Goal: Task Accomplishment & Management: Manage account settings

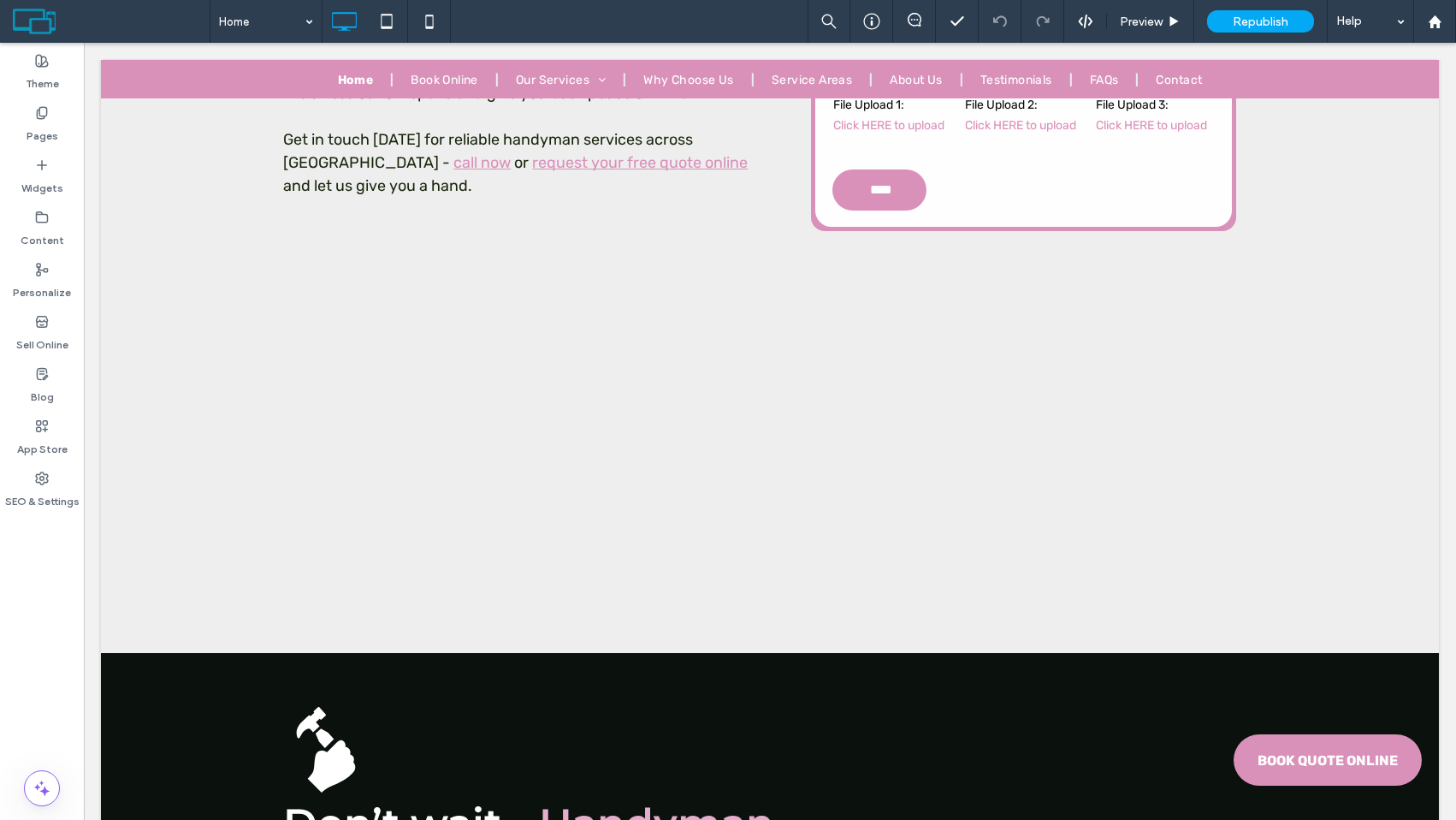
scroll to position [14070, 0]
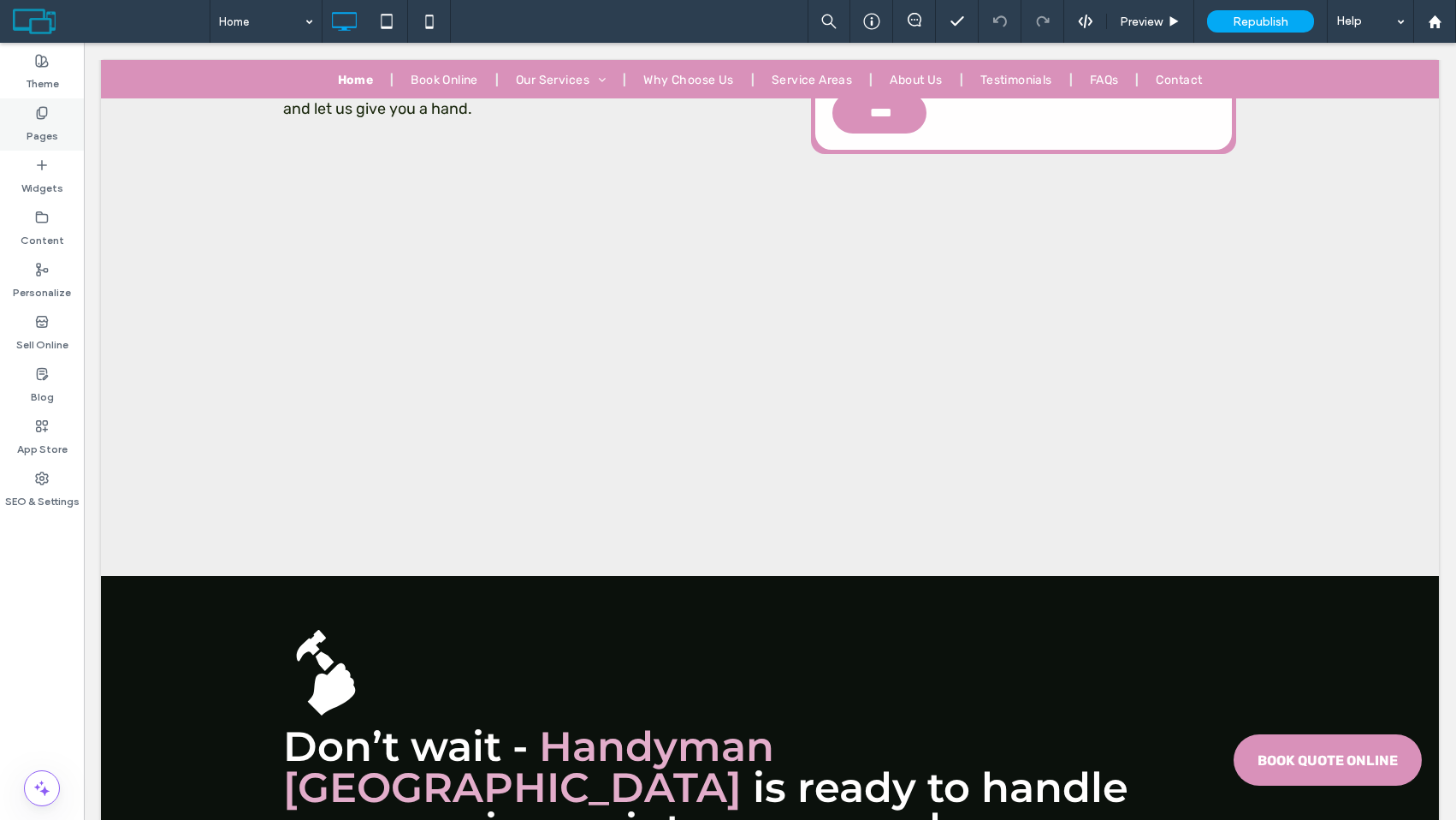
click at [46, 118] on icon at bounding box center [42, 113] width 14 height 14
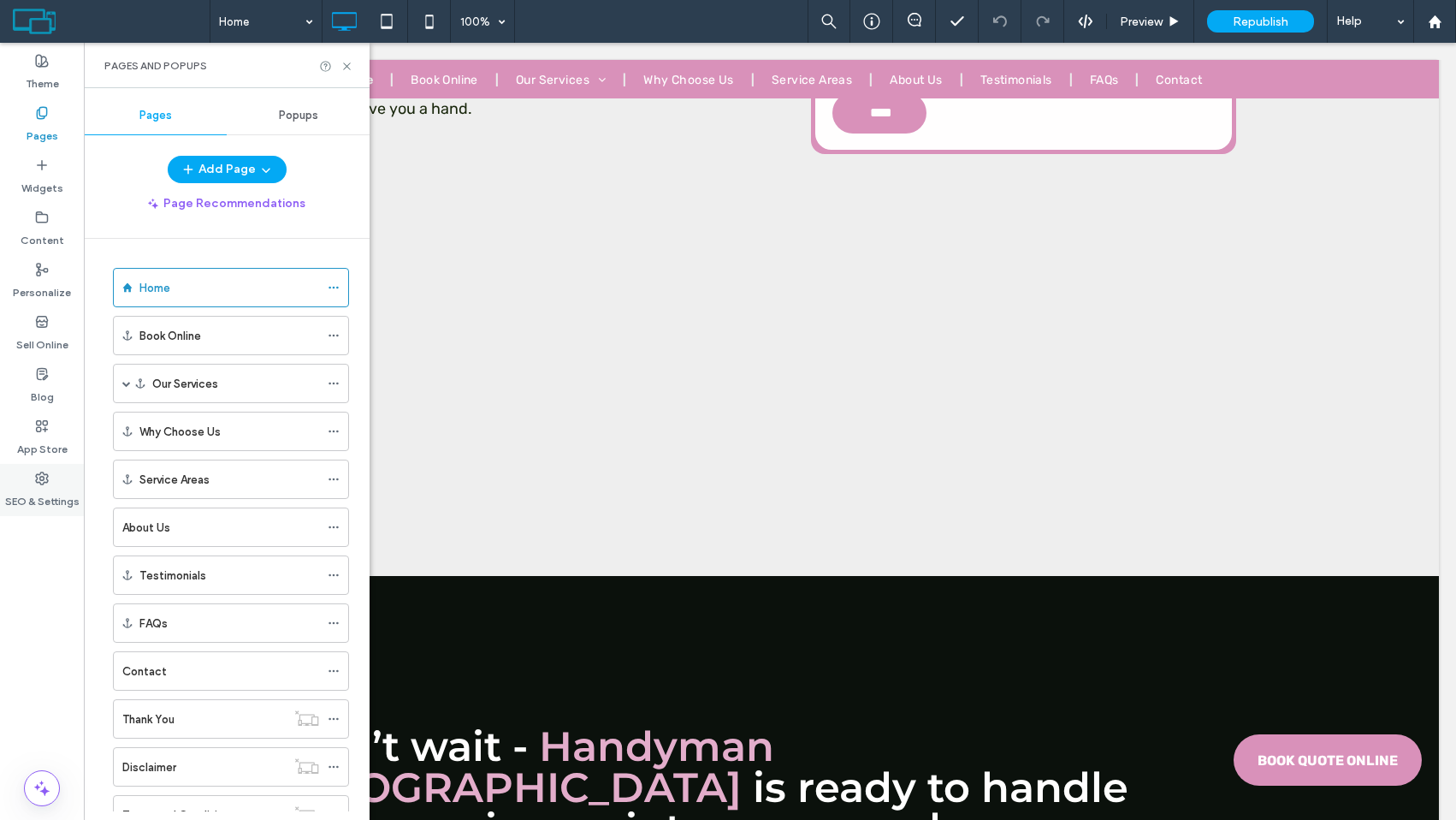
click at [38, 469] on div "SEO & Settings" at bounding box center [42, 490] width 84 height 53
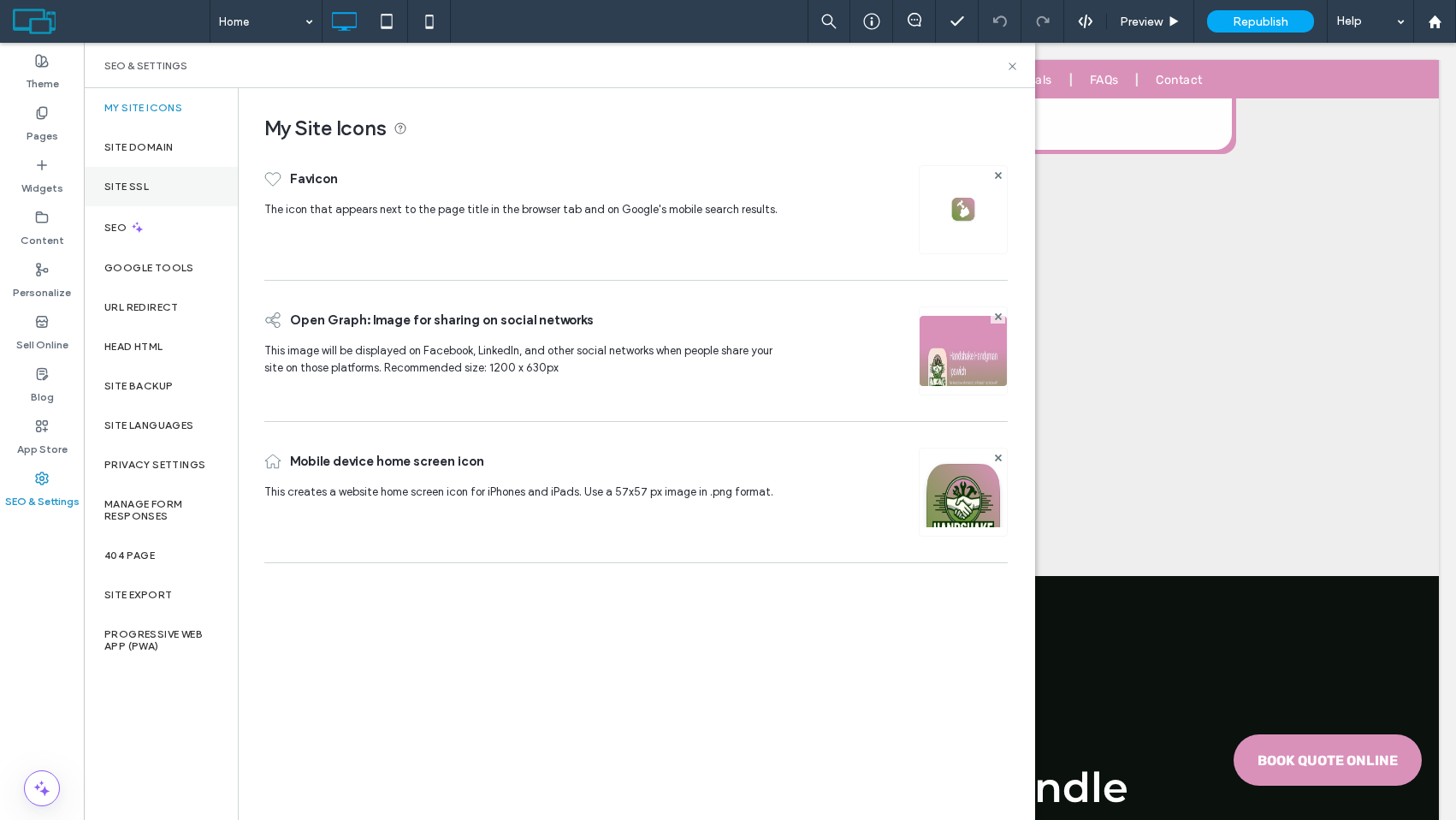
click at [149, 187] on div "Site SSL" at bounding box center [161, 186] width 154 height 39
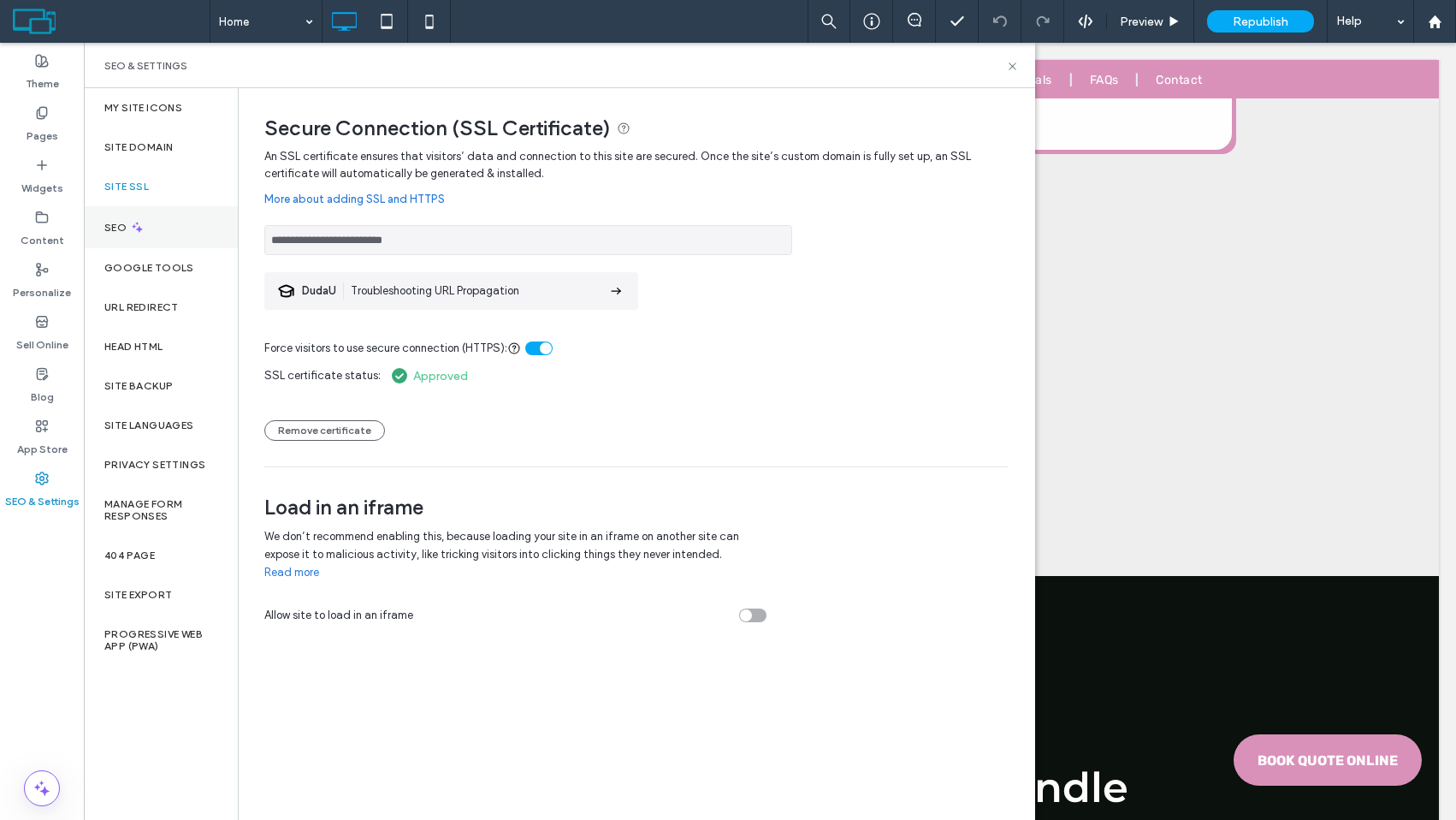
click at [149, 220] on div "SEO" at bounding box center [161, 228] width 154 height 42
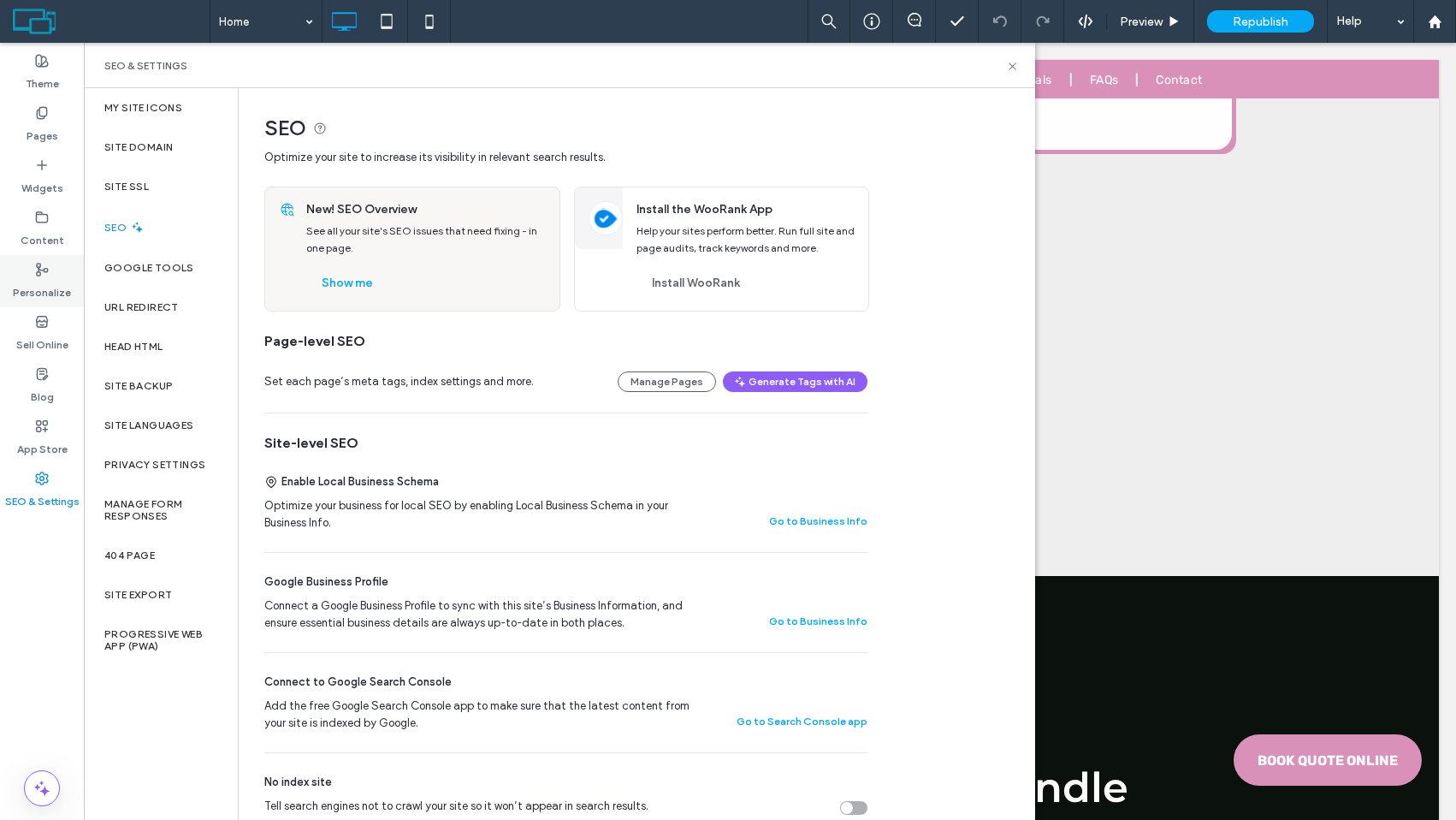
click at [46, 256] on div "Personalize" at bounding box center [42, 281] width 84 height 53
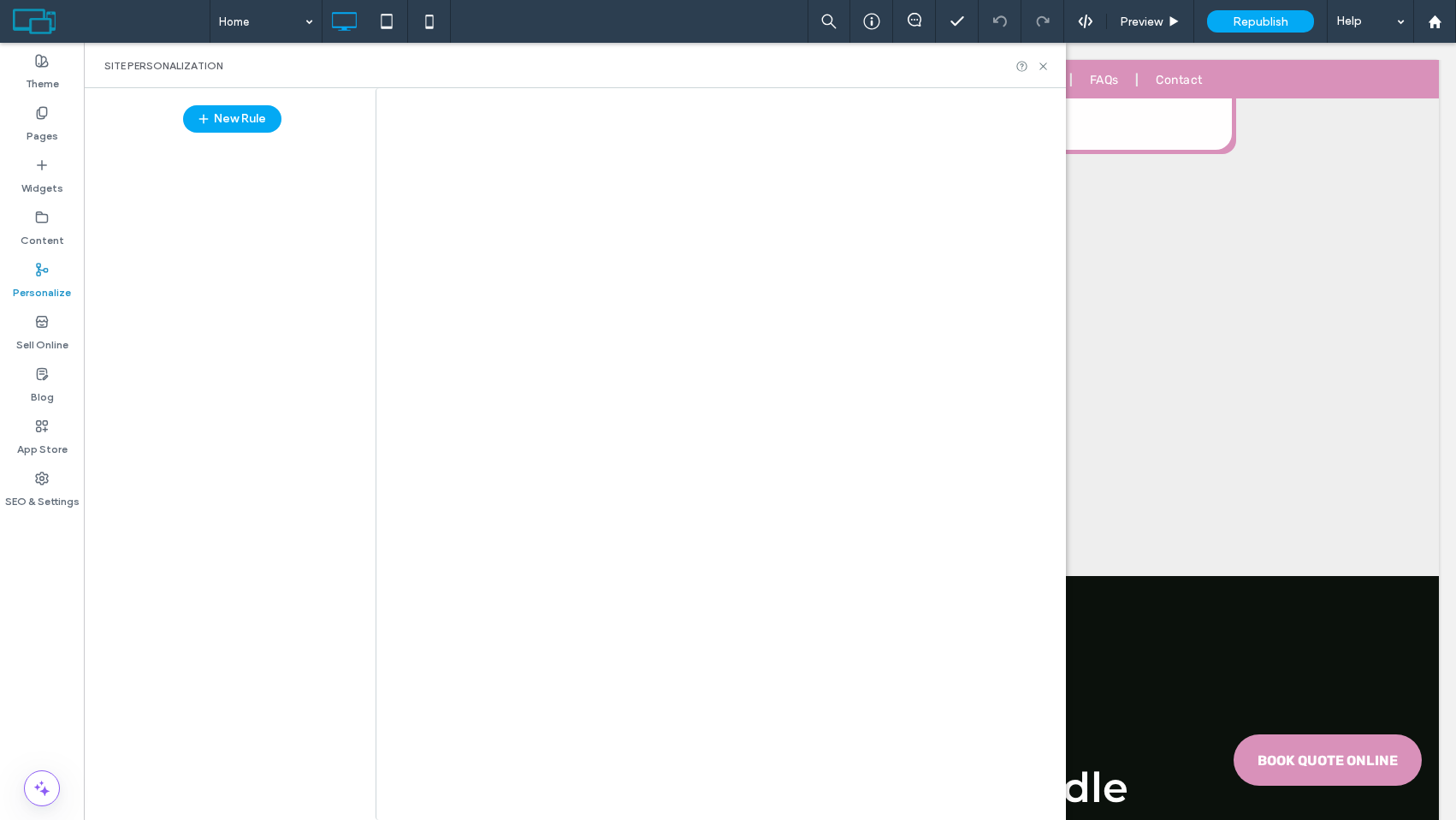
click at [56, 227] on div at bounding box center [728, 410] width 1456 height 820
click at [45, 227] on div at bounding box center [728, 410] width 1456 height 820
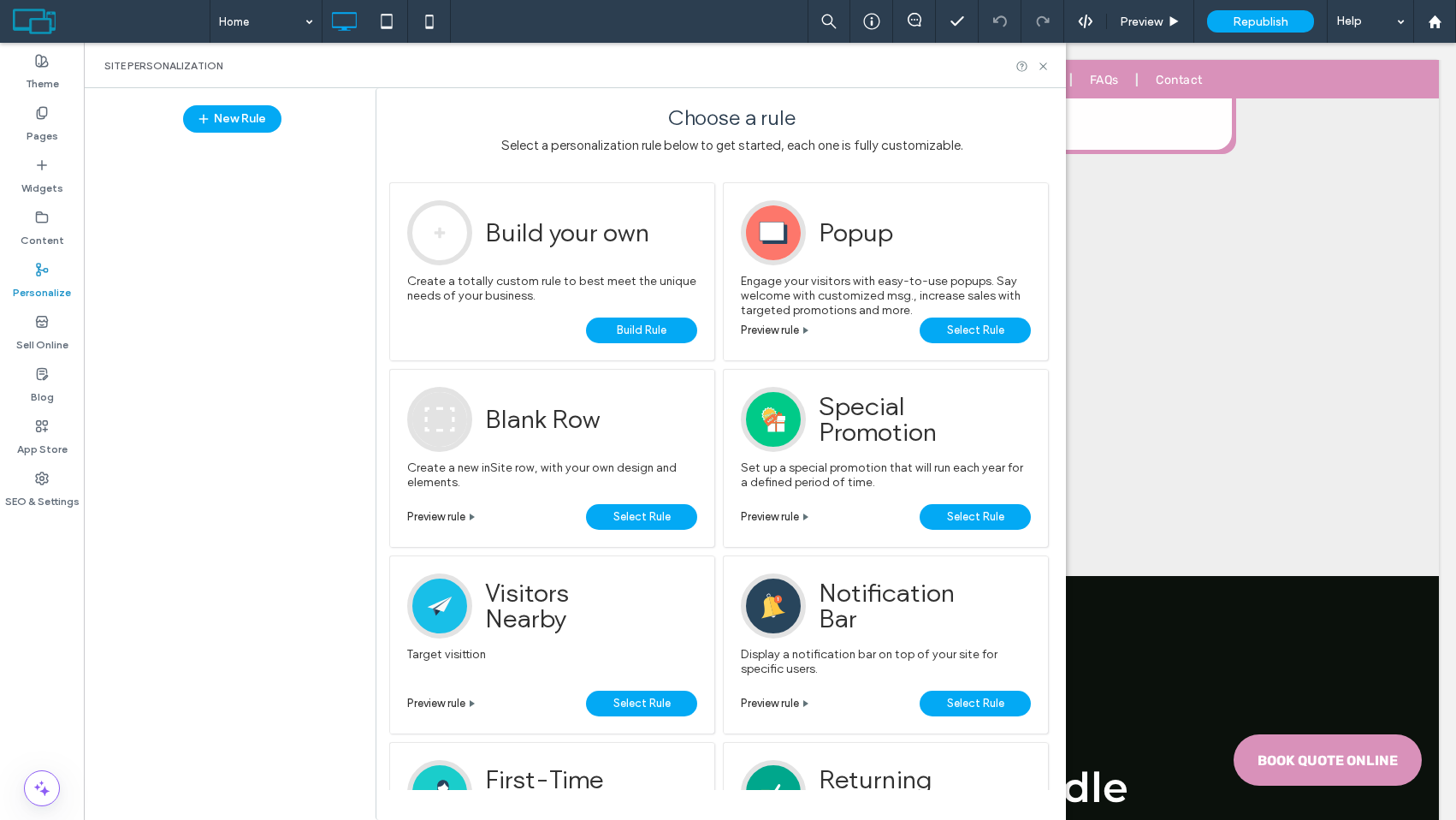
click at [45, 227] on label "Content" at bounding box center [42, 235] width 44 height 24
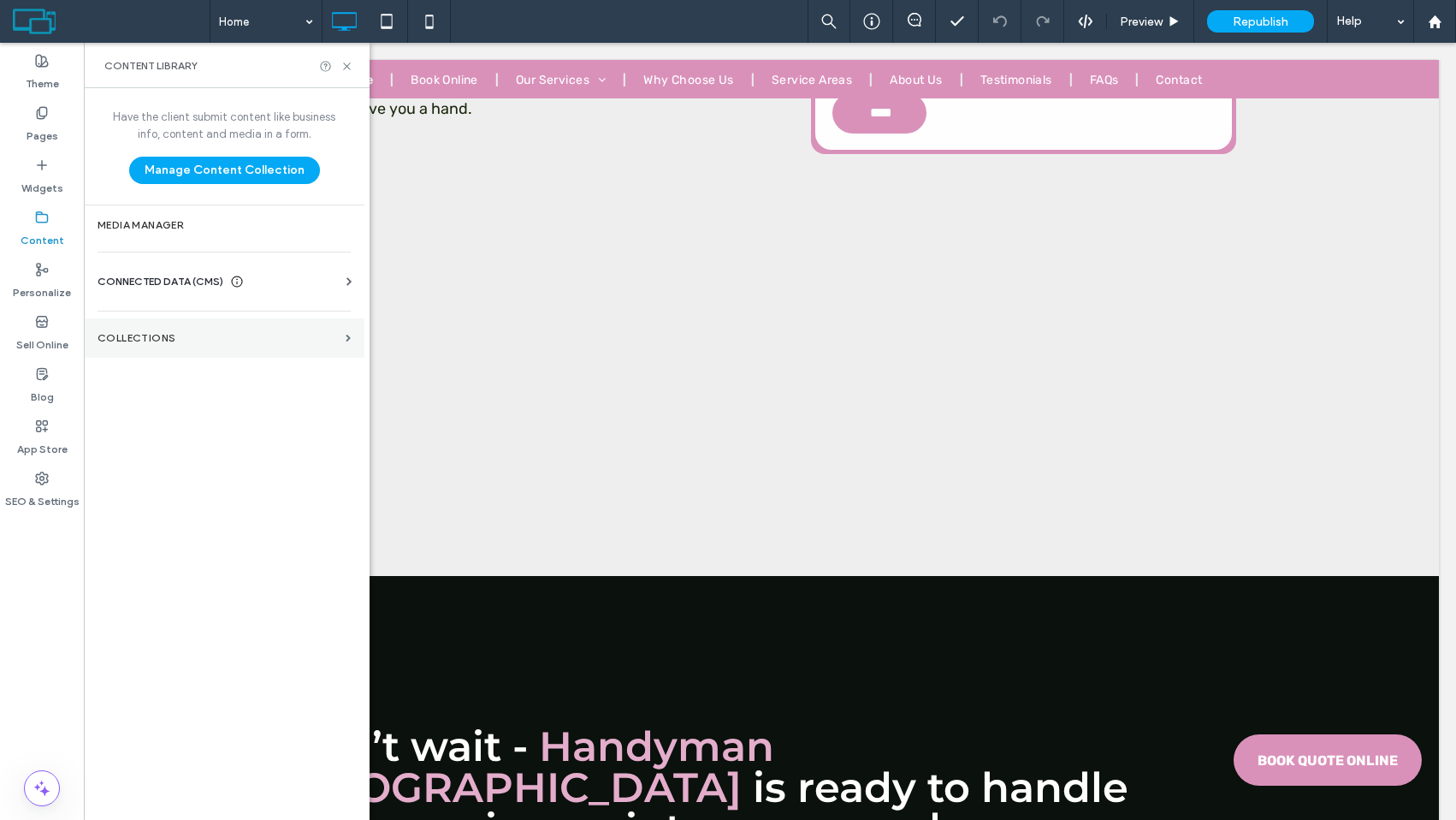
click at [228, 337] on label "Collections" at bounding box center [218, 338] width 242 height 12
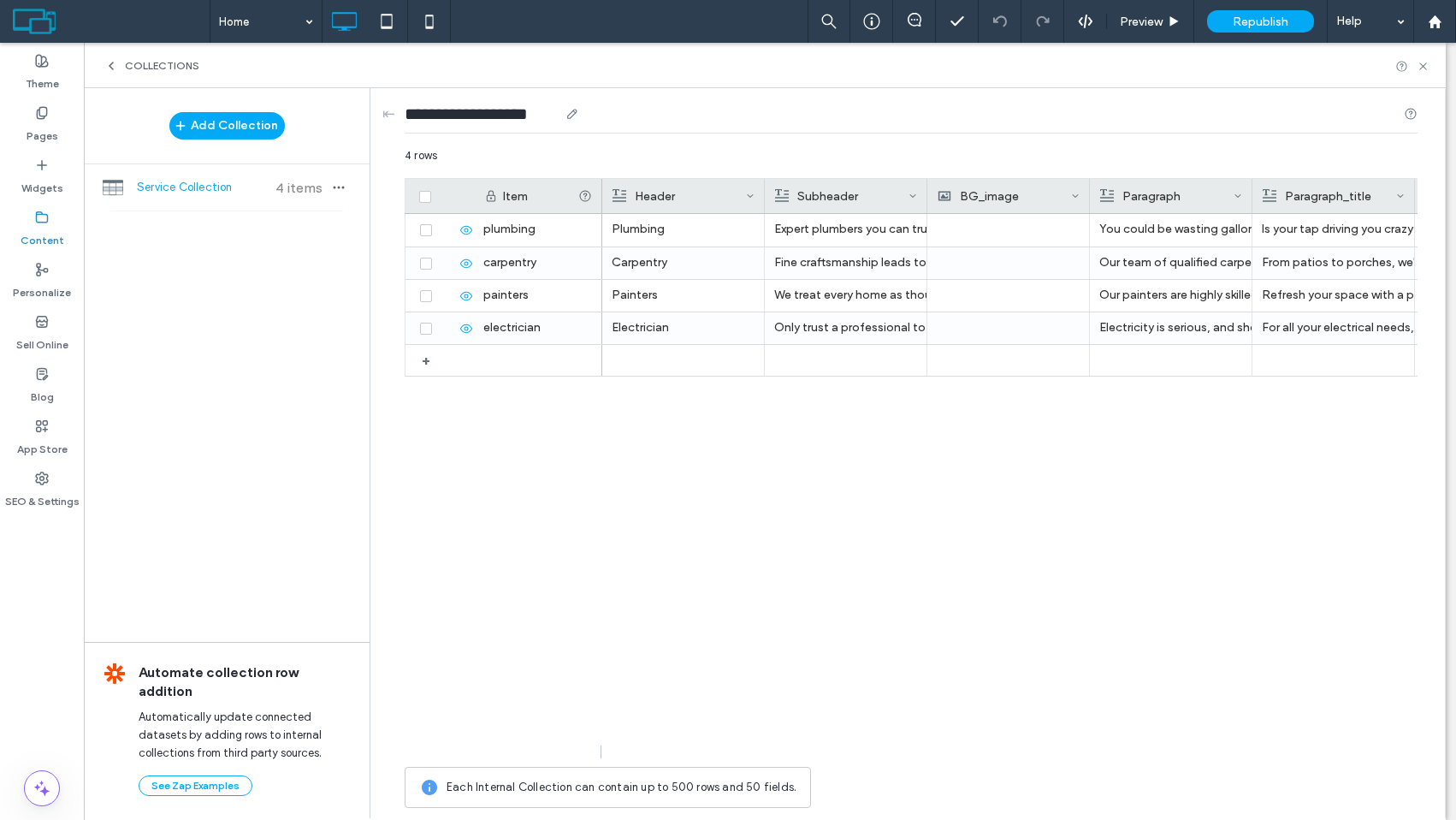
click at [465, 99] on div "**********" at bounding box center [912, 117] width 1013 height 59
click at [455, 111] on input "**********" at bounding box center [482, 113] width 154 height 24
